Goal: Task Accomplishment & Management: Manage account settings

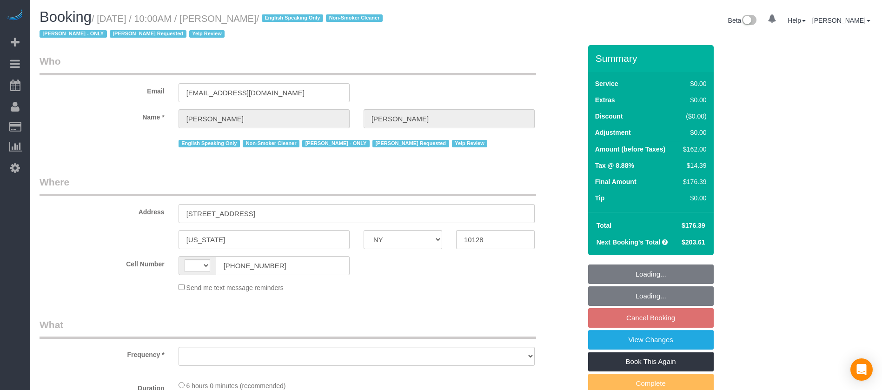
select select "NY"
select select "spot2"
select select "number:56"
select select "number:72"
select select "number:15"
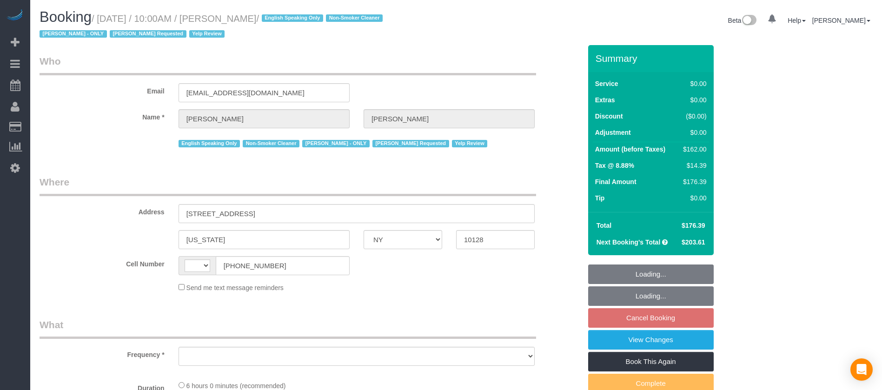
select select "number:5"
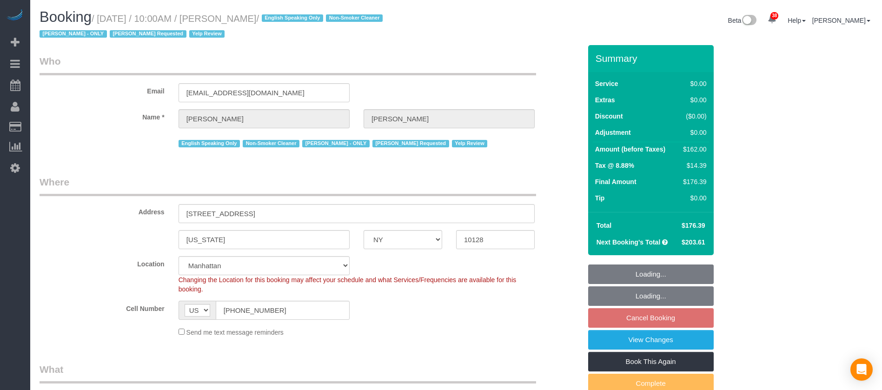
select select "string:[GEOGRAPHIC_DATA]"
select select "object:1888"
select select "string:stripe-pm_1PsPP14VGloSiKo7KAxZUUsI"
select select "object:2034"
select select
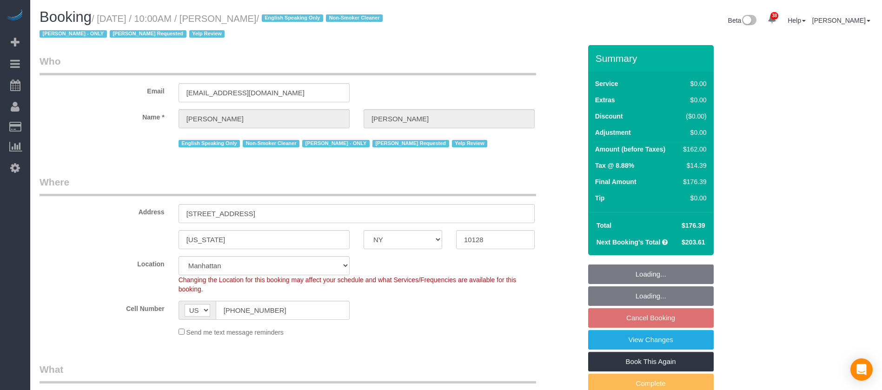
select select "2"
select select "spot59"
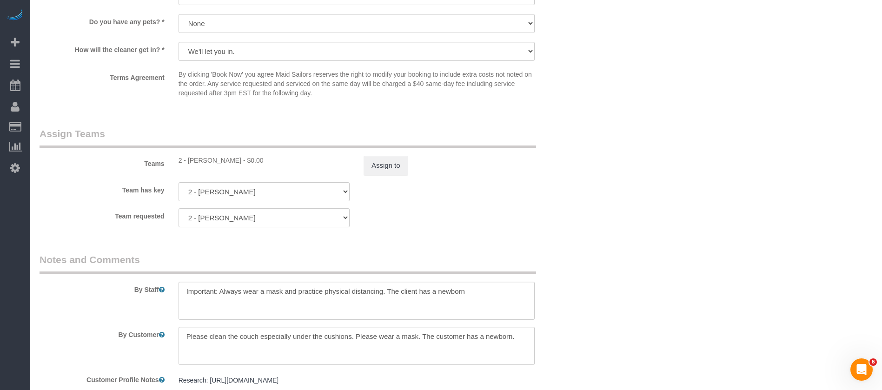
scroll to position [1047, 0]
